Goal: Information Seeking & Learning: Learn about a topic

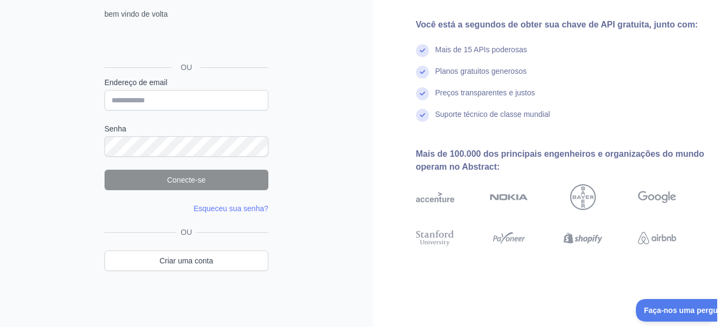
scroll to position [30, 0]
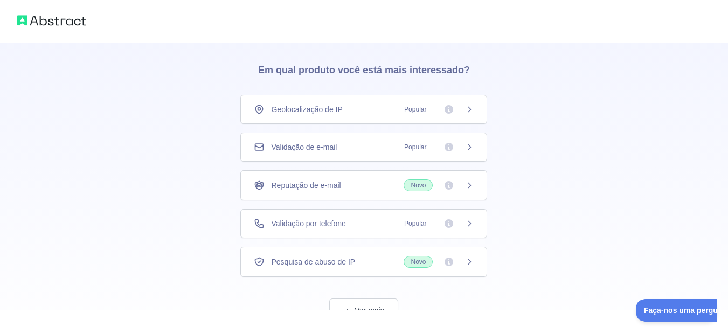
click at [475, 113] on div "Geolocalização de IP Popular" at bounding box center [363, 109] width 247 height 29
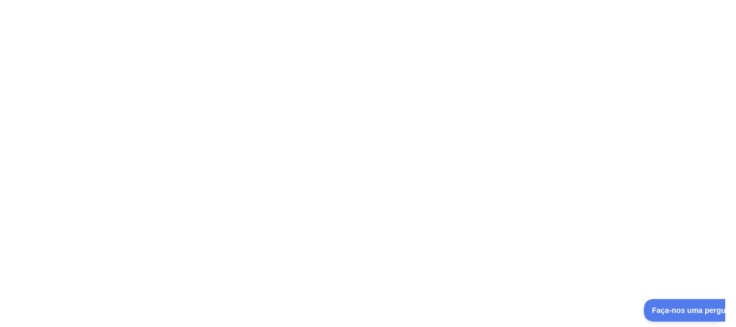
click at [428, 107] on div at bounding box center [368, 163] width 736 height 327
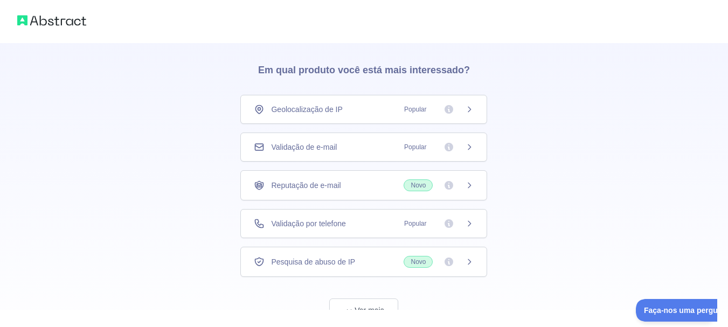
click at [460, 151] on span "Popular" at bounding box center [436, 147] width 76 height 11
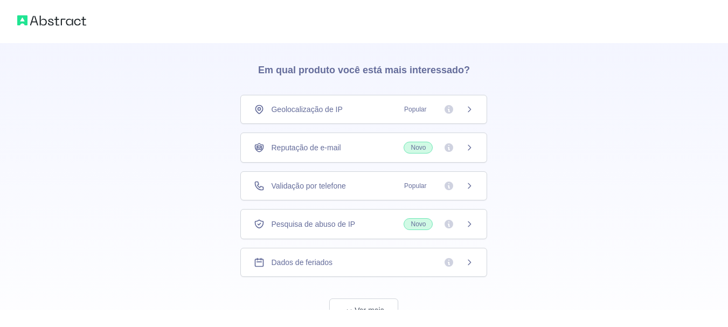
click at [380, 186] on div "Validação por telefone Popular" at bounding box center [364, 186] width 220 height 11
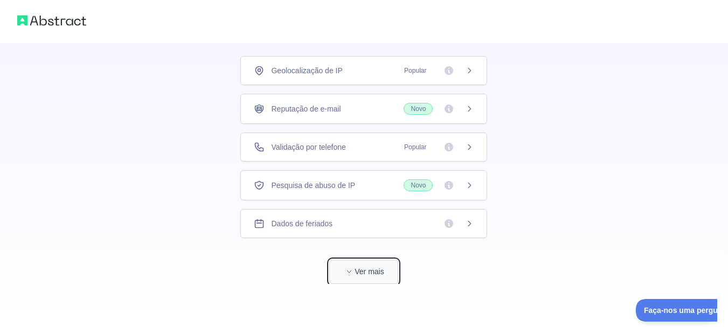
click at [370, 269] on font "Ver mais" at bounding box center [369, 271] width 29 height 9
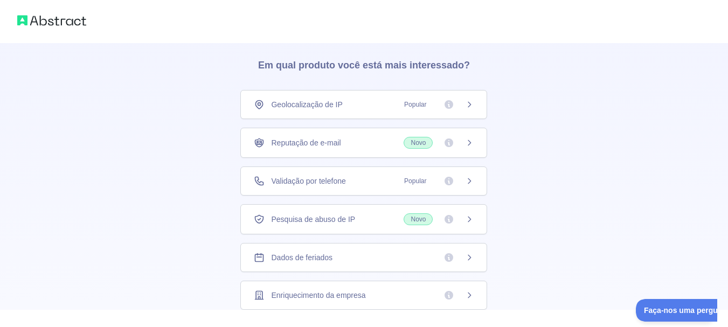
scroll to position [4, 0]
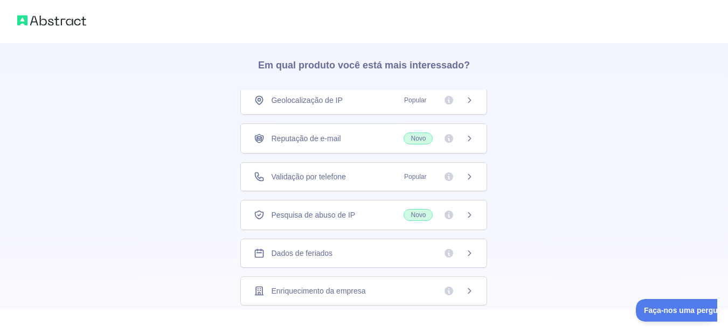
click at [386, 212] on div "Pesquisa de abuso de IP Novo" at bounding box center [364, 215] width 220 height 12
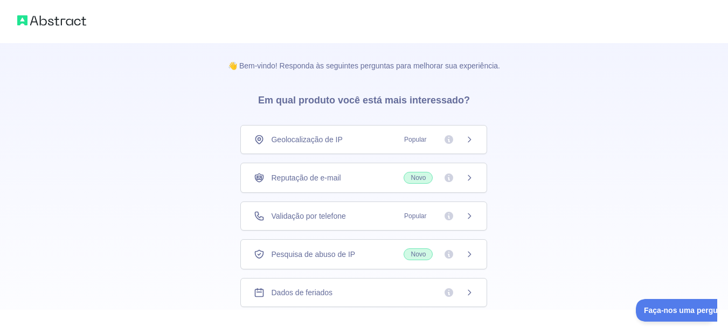
scroll to position [54, 0]
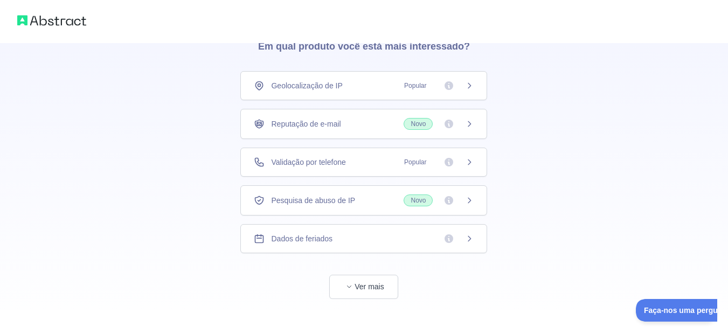
click at [468, 240] on icon at bounding box center [469, 238] width 9 height 9
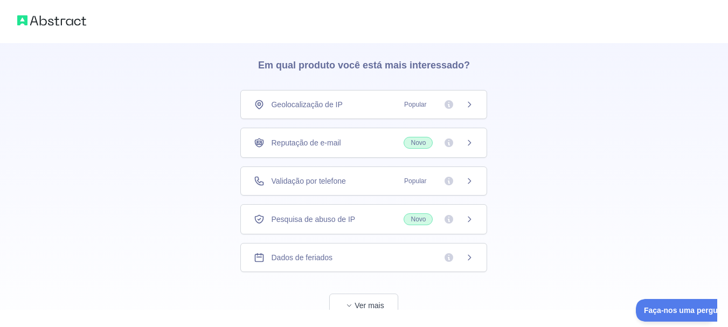
scroll to position [69, 0]
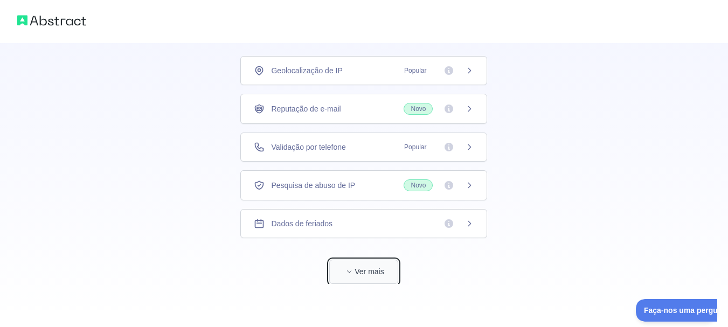
click at [384, 272] on button "Ver mais" at bounding box center [363, 272] width 69 height 24
click at [384, 260] on div "Enriquecimento da empresa" at bounding box center [364, 261] width 220 height 11
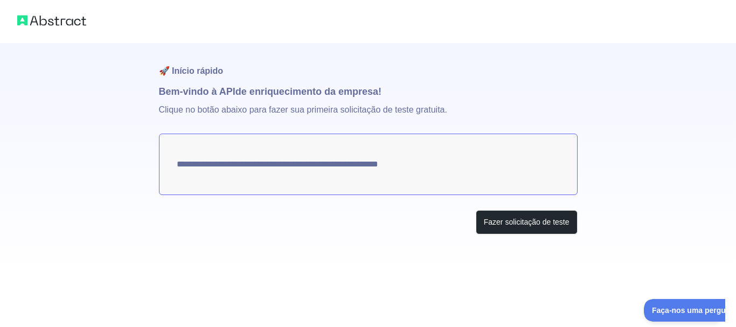
drag, startPoint x: 183, startPoint y: 168, endPoint x: 342, endPoint y: 166, distance: 158.5
click at [342, 166] on textarea "**********" at bounding box center [368, 164] width 419 height 61
